Goal: Information Seeking & Learning: Learn about a topic

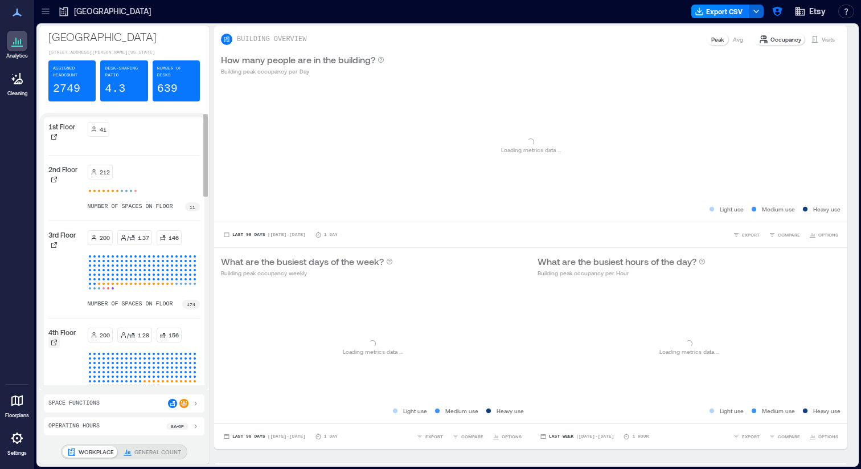
click at [55, 346] on icon at bounding box center [54, 342] width 7 height 7
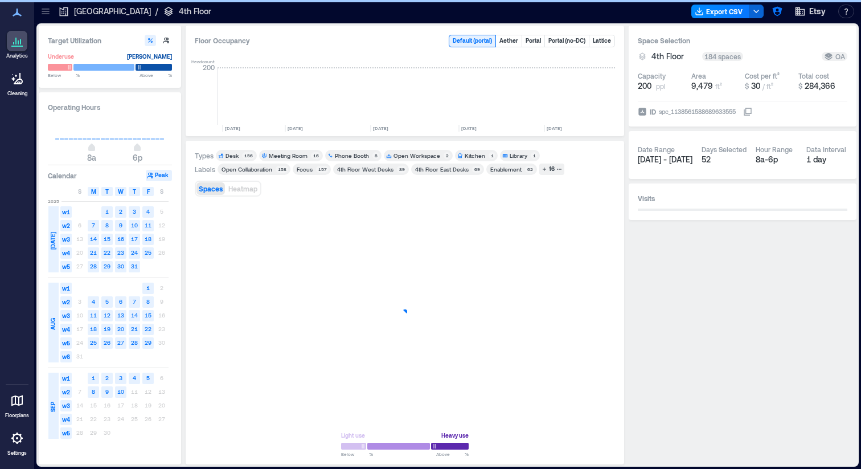
scroll to position [0, 1783]
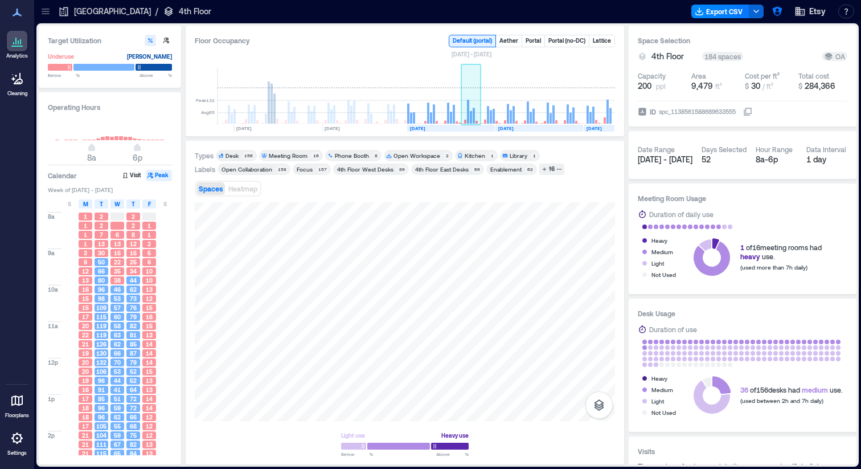
click at [476, 99] on rect at bounding box center [472, 96] width 20 height 57
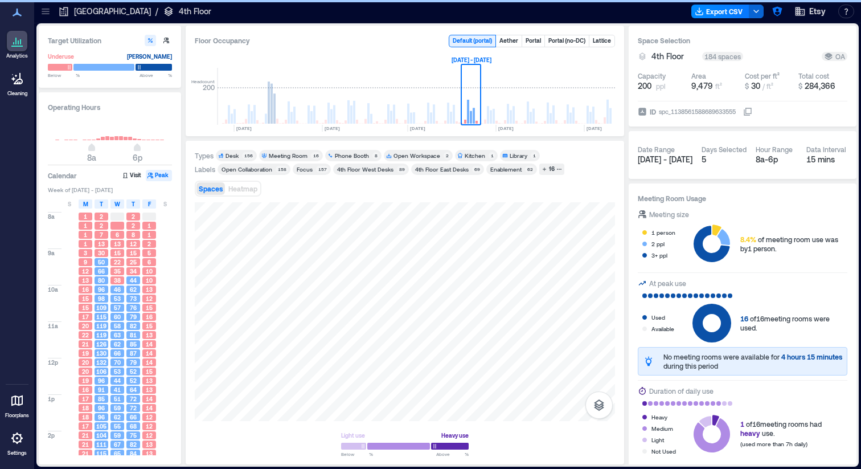
click at [512, 169] on div "Enablement" at bounding box center [506, 169] width 31 height 8
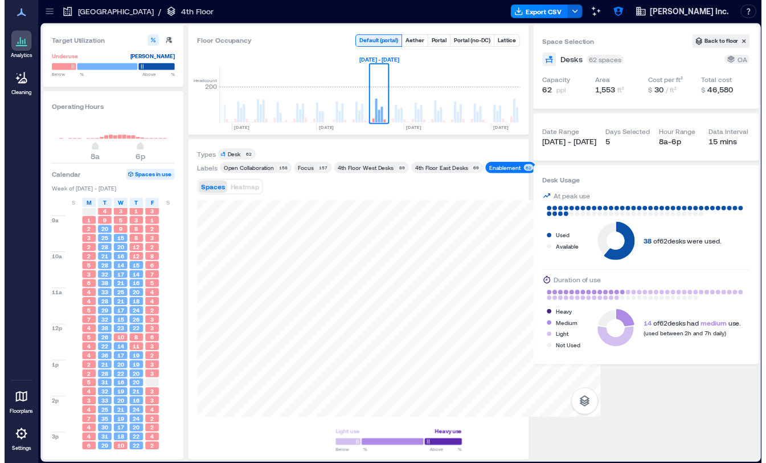
scroll to position [0, 1879]
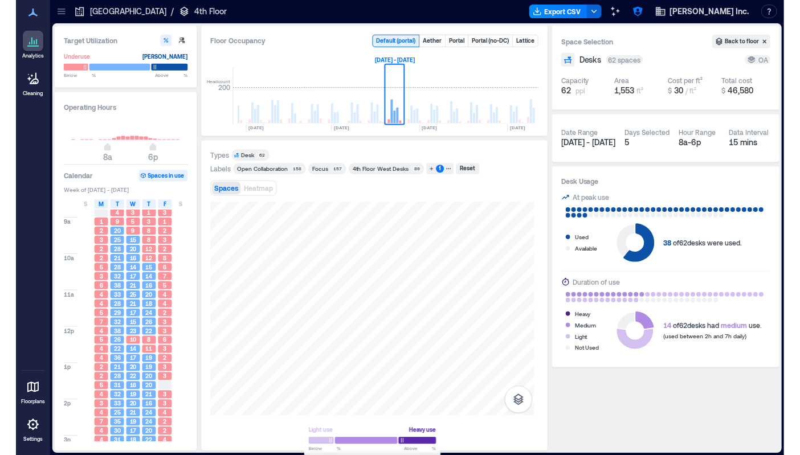
scroll to position [0, 1874]
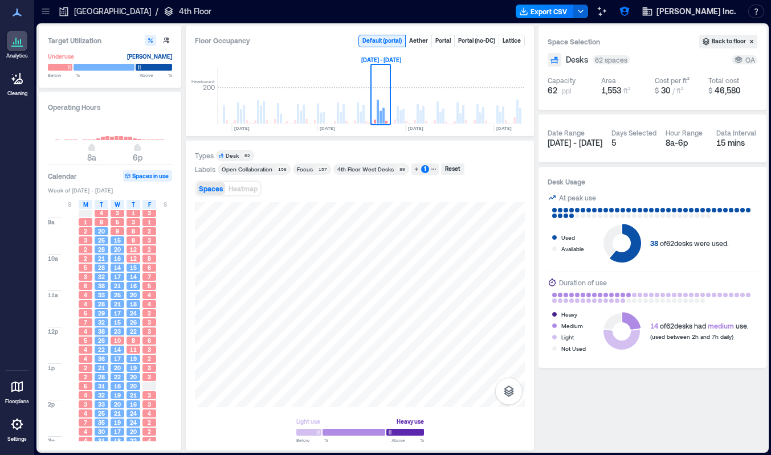
click at [417, 194] on div "Spaces Heatmap" at bounding box center [360, 188] width 330 height 23
click at [423, 169] on div "1" at bounding box center [425, 169] width 8 height 8
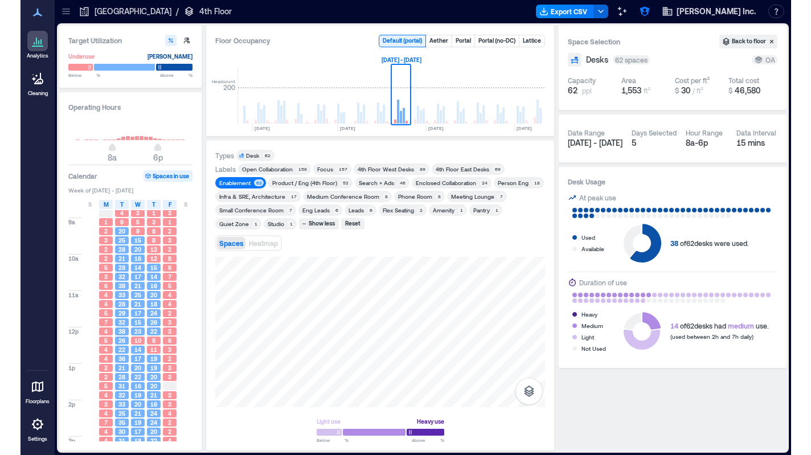
scroll to position [0, 1834]
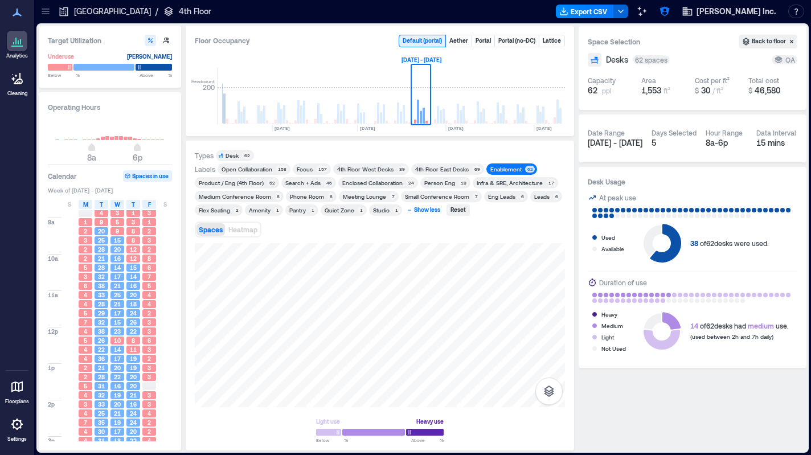
drag, startPoint x: 454, startPoint y: 211, endPoint x: 417, endPoint y: 214, distance: 37.8
click at [417, 214] on div "Labels Open Collaboration 158 Focus 157 4th Floor West Desks 89 4th Floor East …" at bounding box center [380, 190] width 370 height 52
click at [417, 214] on div "Show less" at bounding box center [428, 210] width 30 height 10
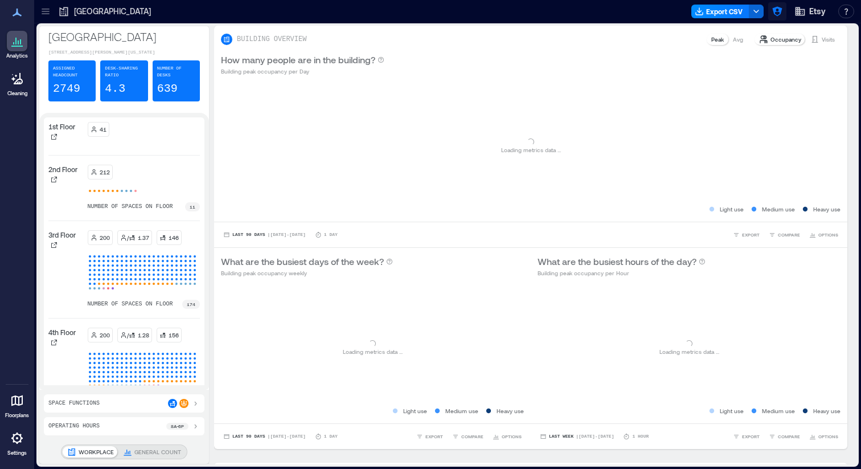
click at [774, 8] on icon "button" at bounding box center [778, 12] width 10 height 10
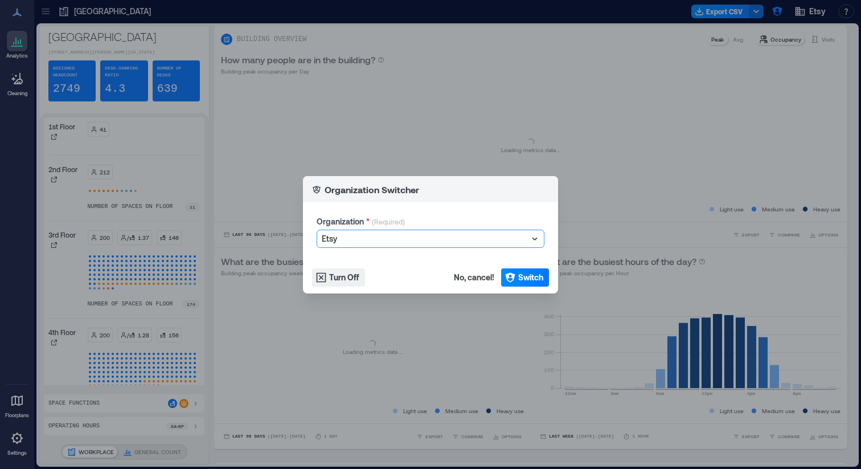
click at [391, 244] on div at bounding box center [425, 239] width 206 height 14
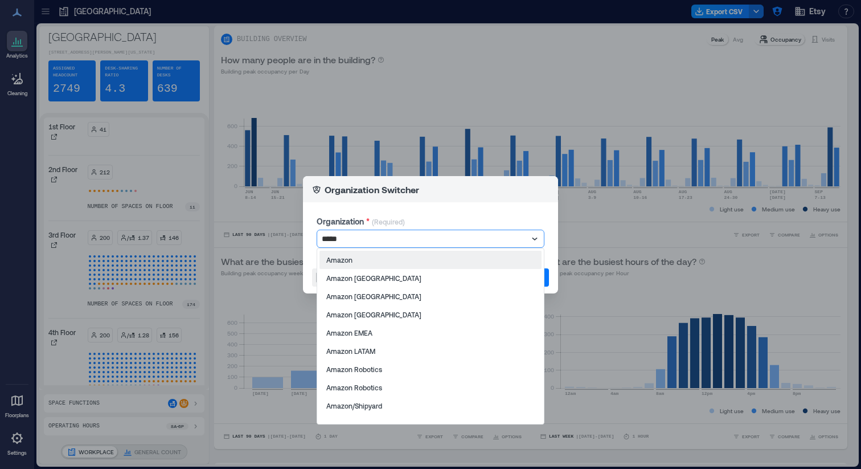
type input "******"
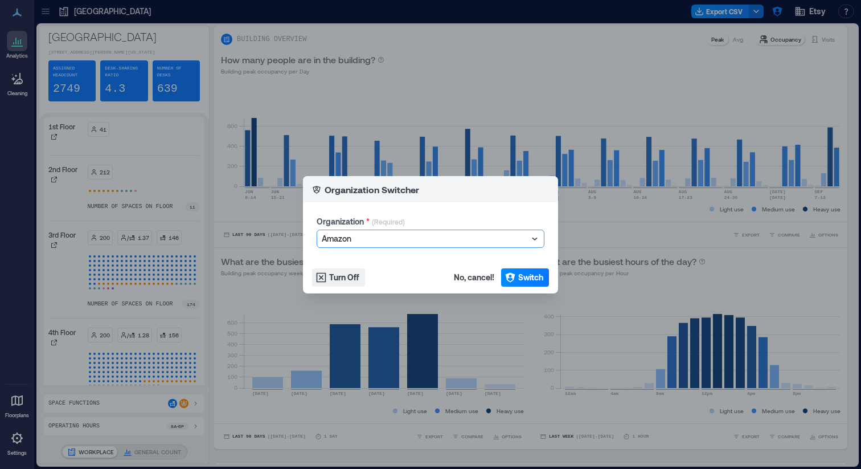
click at [534, 287] on footer "Turn Off No, cancel! Switch" at bounding box center [430, 278] width 255 height 32
click at [532, 275] on span "Switch" at bounding box center [530, 277] width 25 height 11
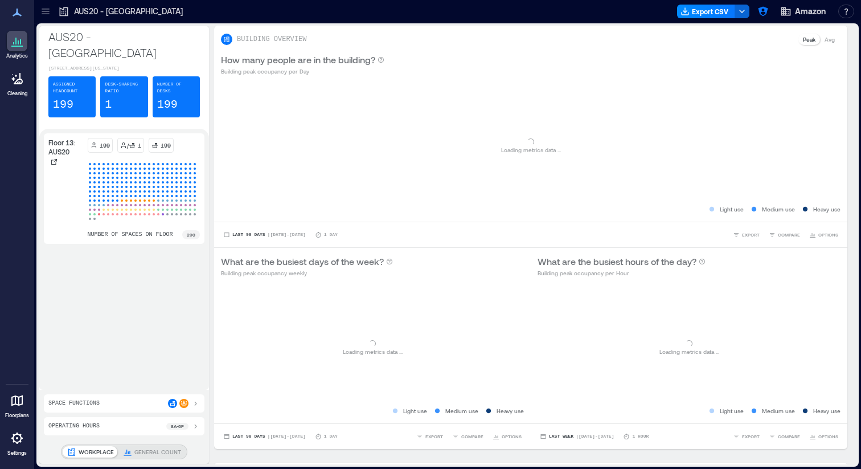
click at [41, 9] on icon at bounding box center [45, 11] width 11 height 11
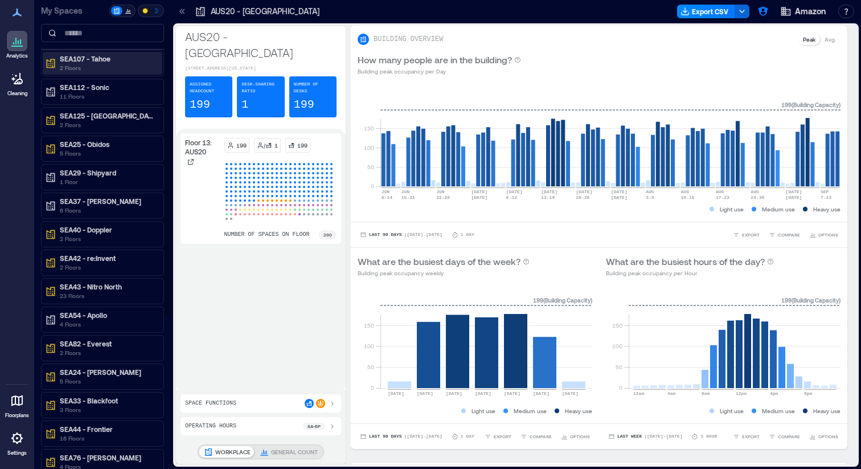
scroll to position [213, 0]
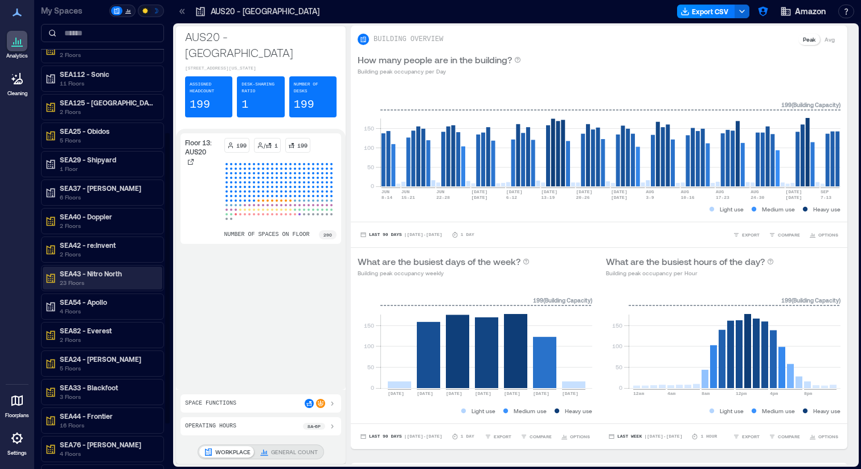
click at [107, 273] on p "SEA43 - Nitro North" at bounding box center [108, 273] width 96 height 9
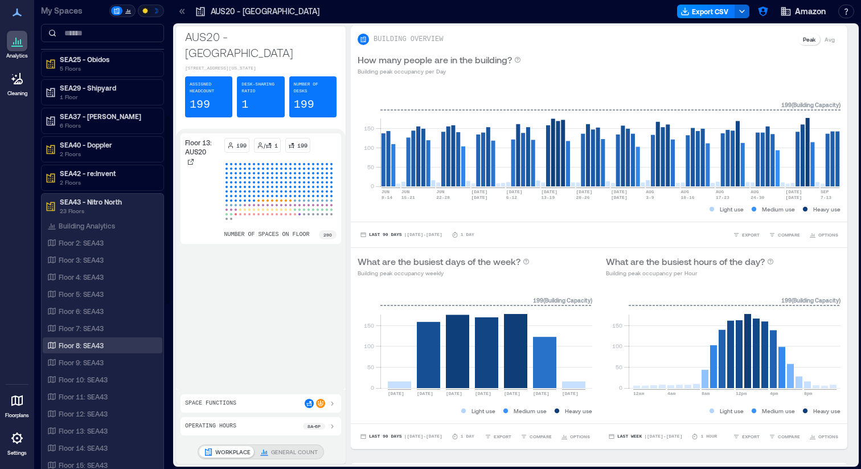
click at [85, 351] on div "Floor 8: SEA43" at bounding box center [103, 345] width 120 height 16
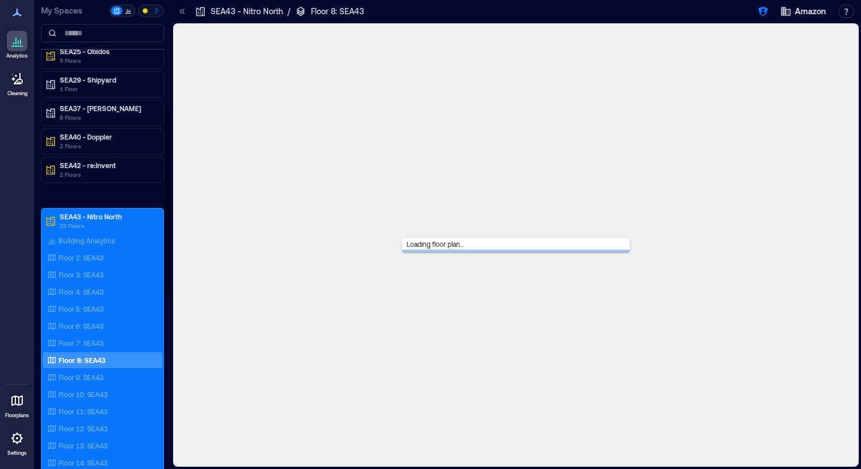
scroll to position [262, 0]
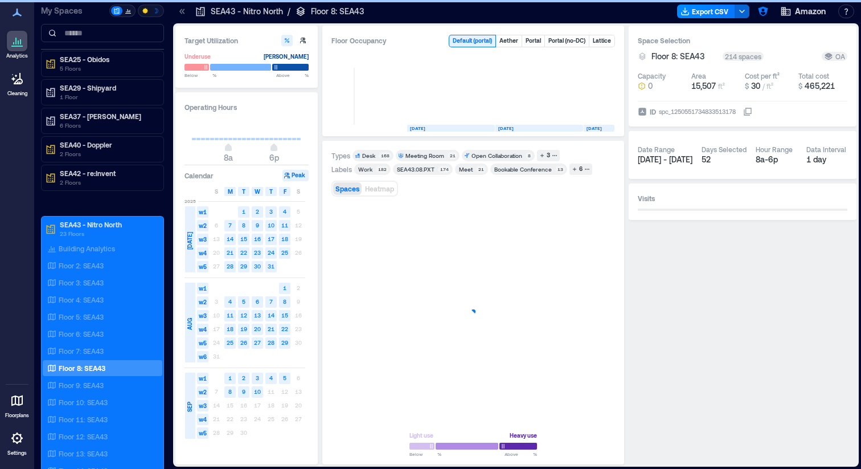
click at [179, 13] on icon at bounding box center [182, 11] width 11 height 11
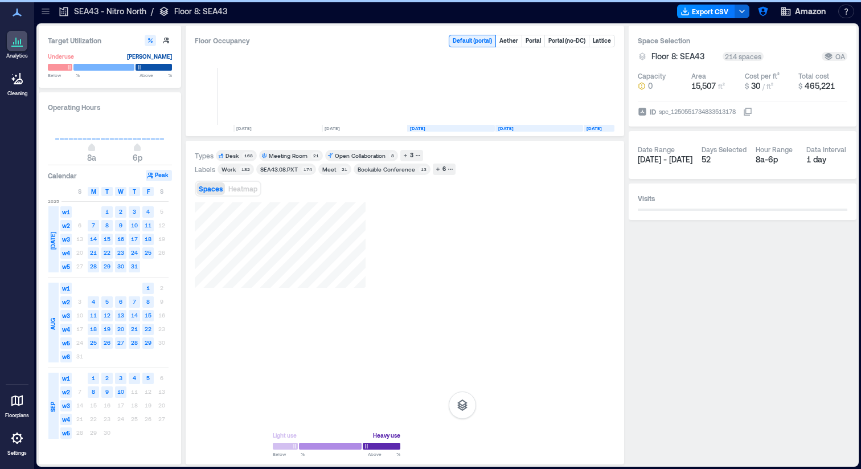
scroll to position [0, 963]
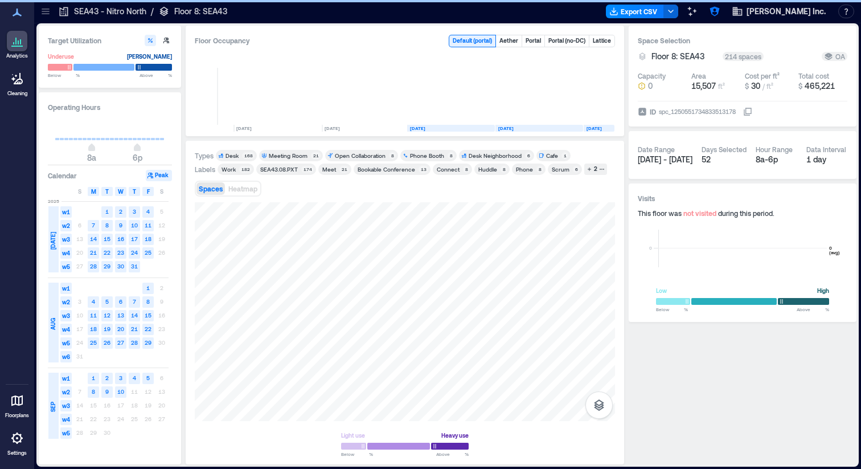
click at [301, 169] on div "174" at bounding box center [307, 169] width 13 height 7
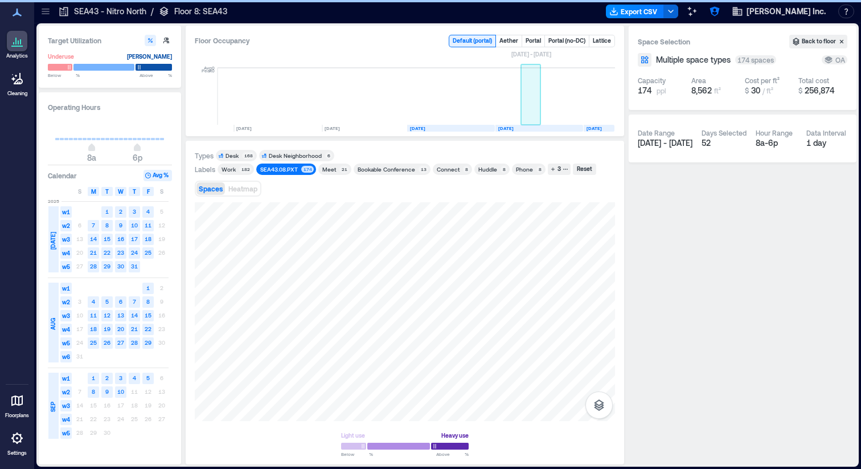
click at [535, 101] on rect at bounding box center [531, 96] width 20 height 57
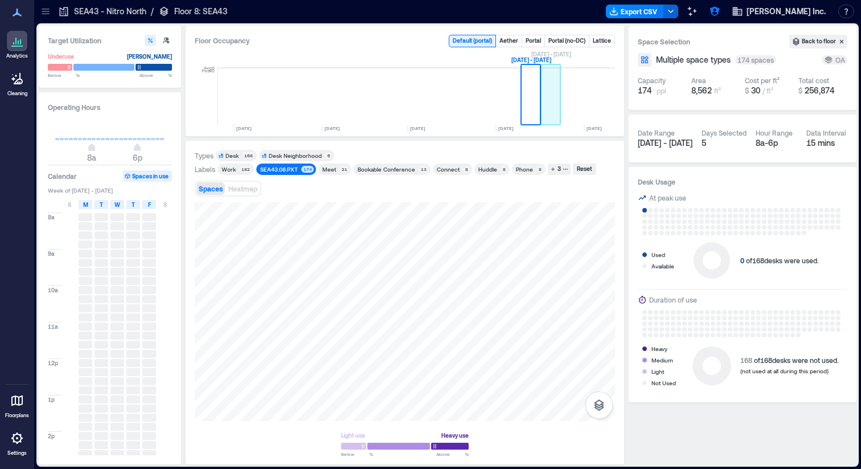
click at [550, 89] on rect at bounding box center [551, 96] width 20 height 57
